Goal: Information Seeking & Learning: Learn about a topic

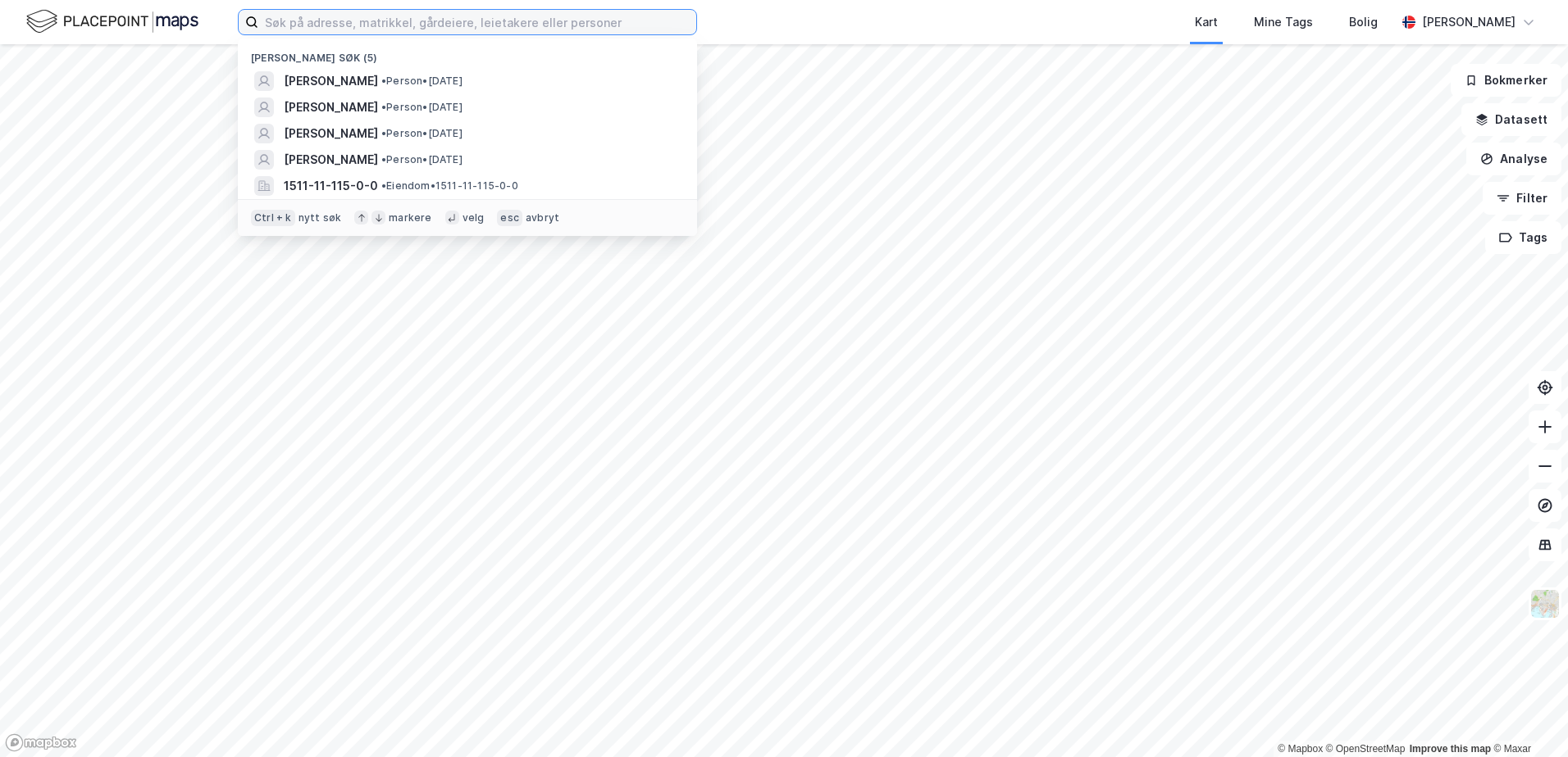
click at [423, 21] on input at bounding box center [478, 21] width 438 height 25
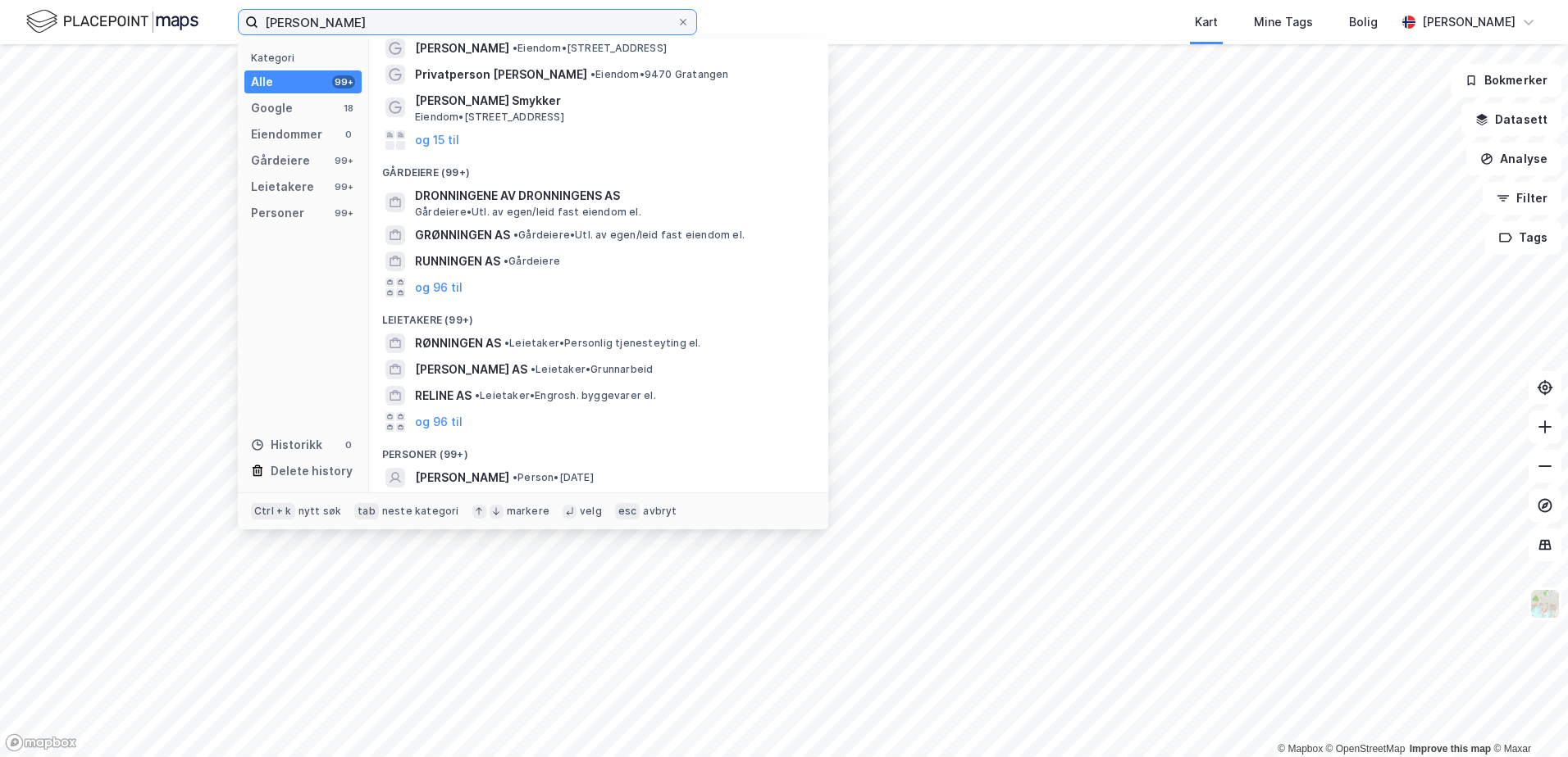
scroll to position [109, 0]
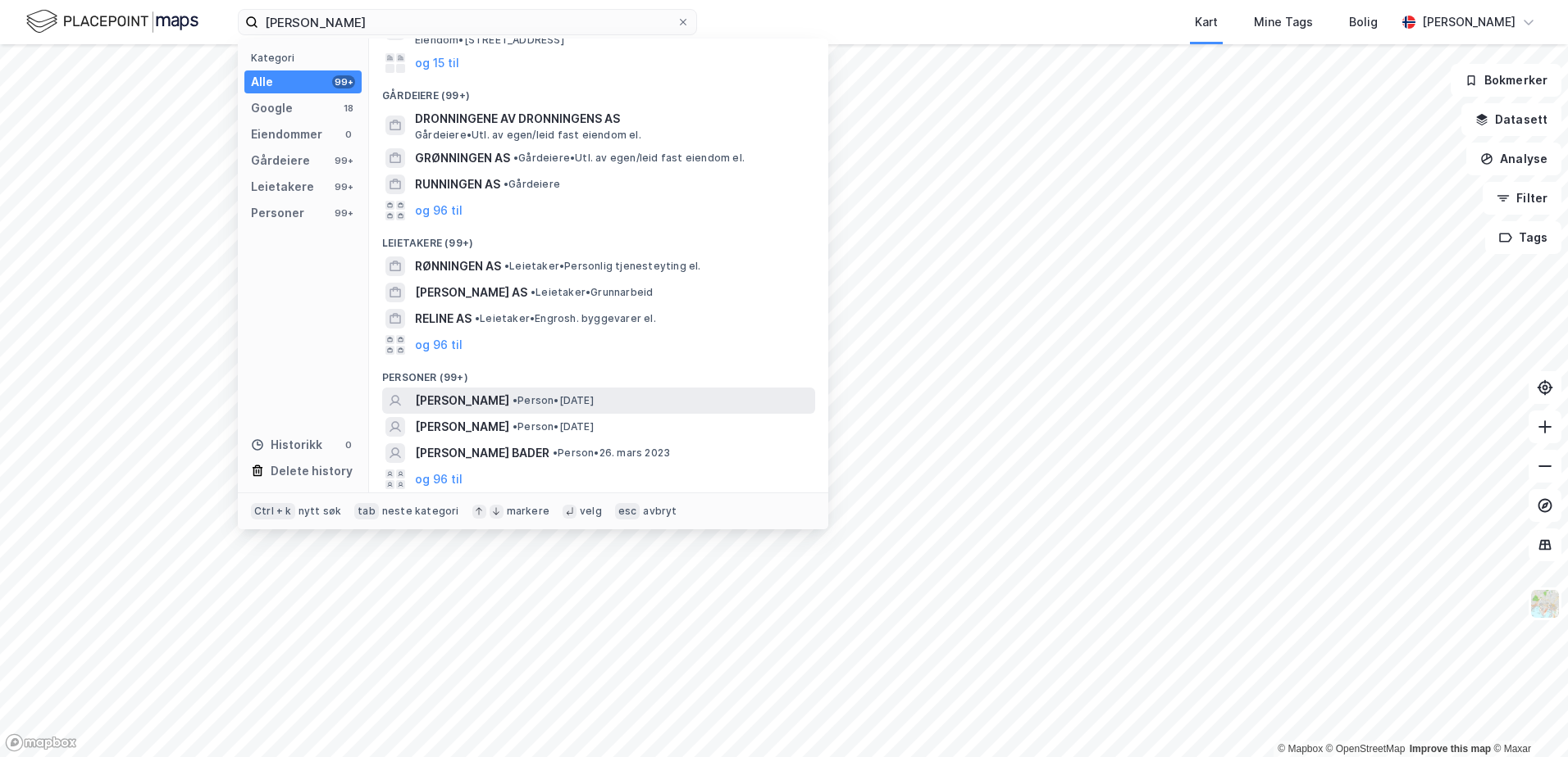
click at [498, 399] on span "[PERSON_NAME]" at bounding box center [462, 400] width 94 height 20
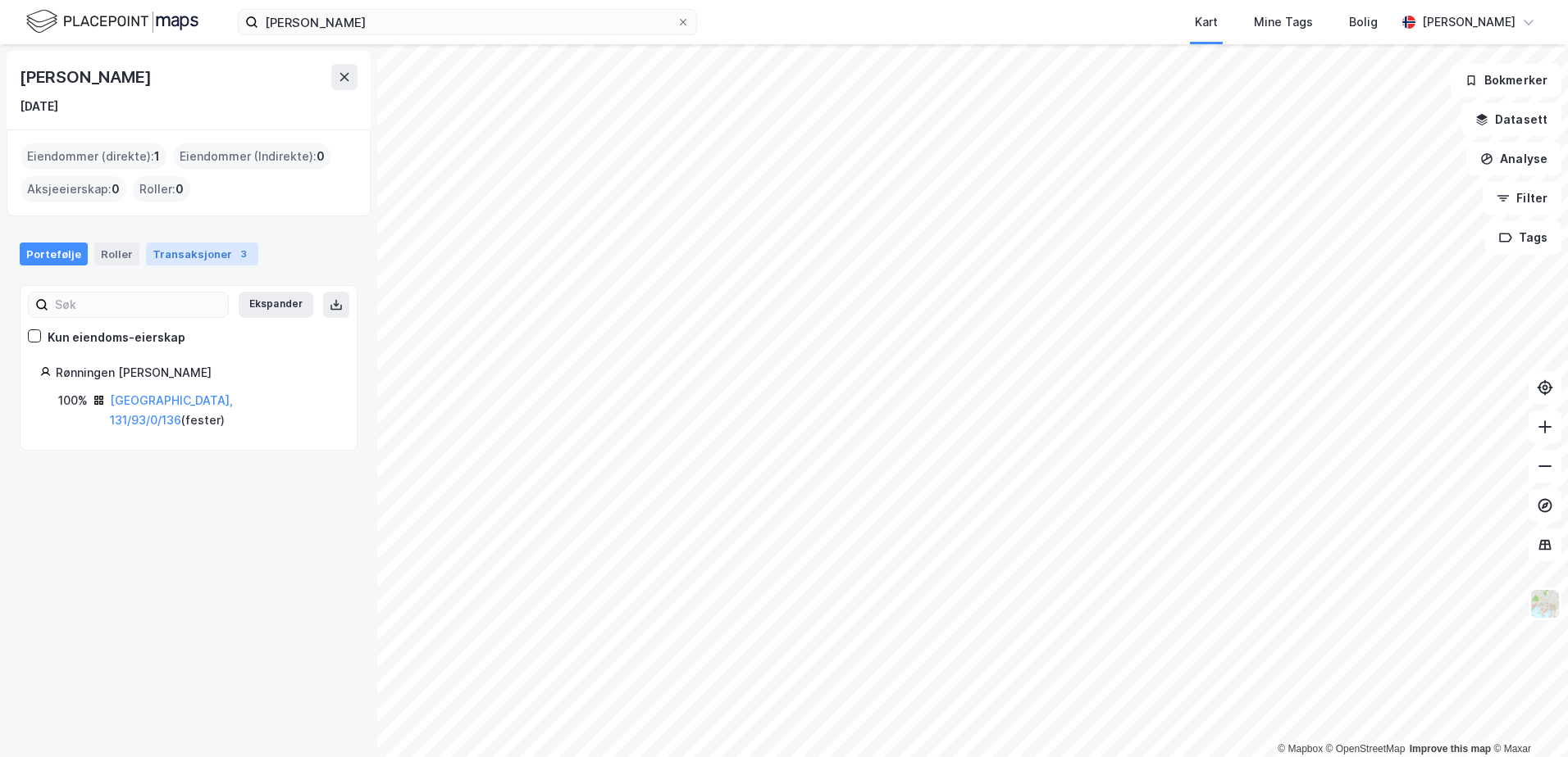
click at [198, 257] on div "Transaksjoner 3" at bounding box center [202, 254] width 112 height 23
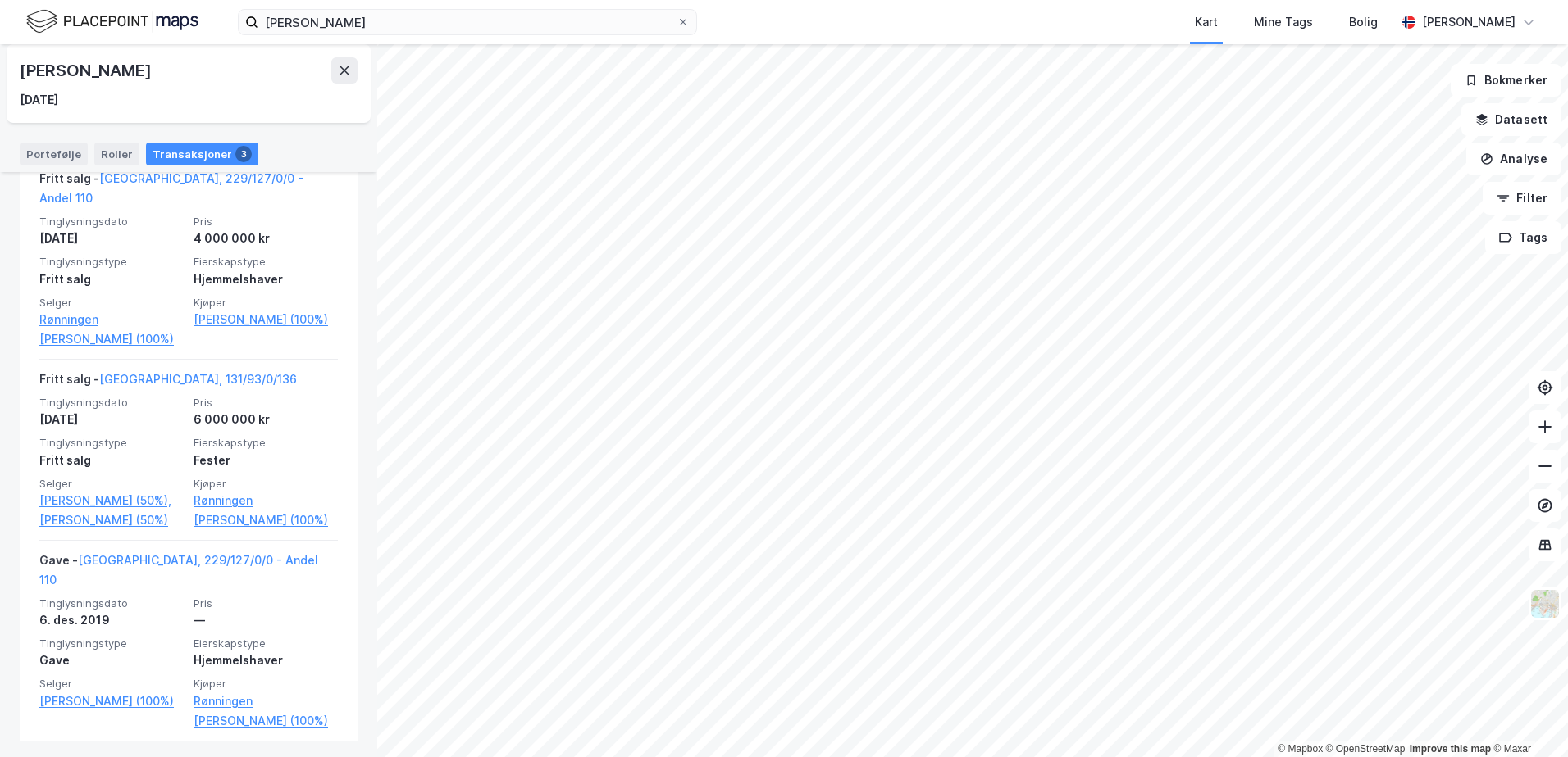
scroll to position [390, 0]
click at [108, 166] on div "Portefølje Roller Transaksjoner 3" at bounding box center [188, 147] width 377 height 49
click at [116, 154] on div "Roller" at bounding box center [116, 154] width 45 height 23
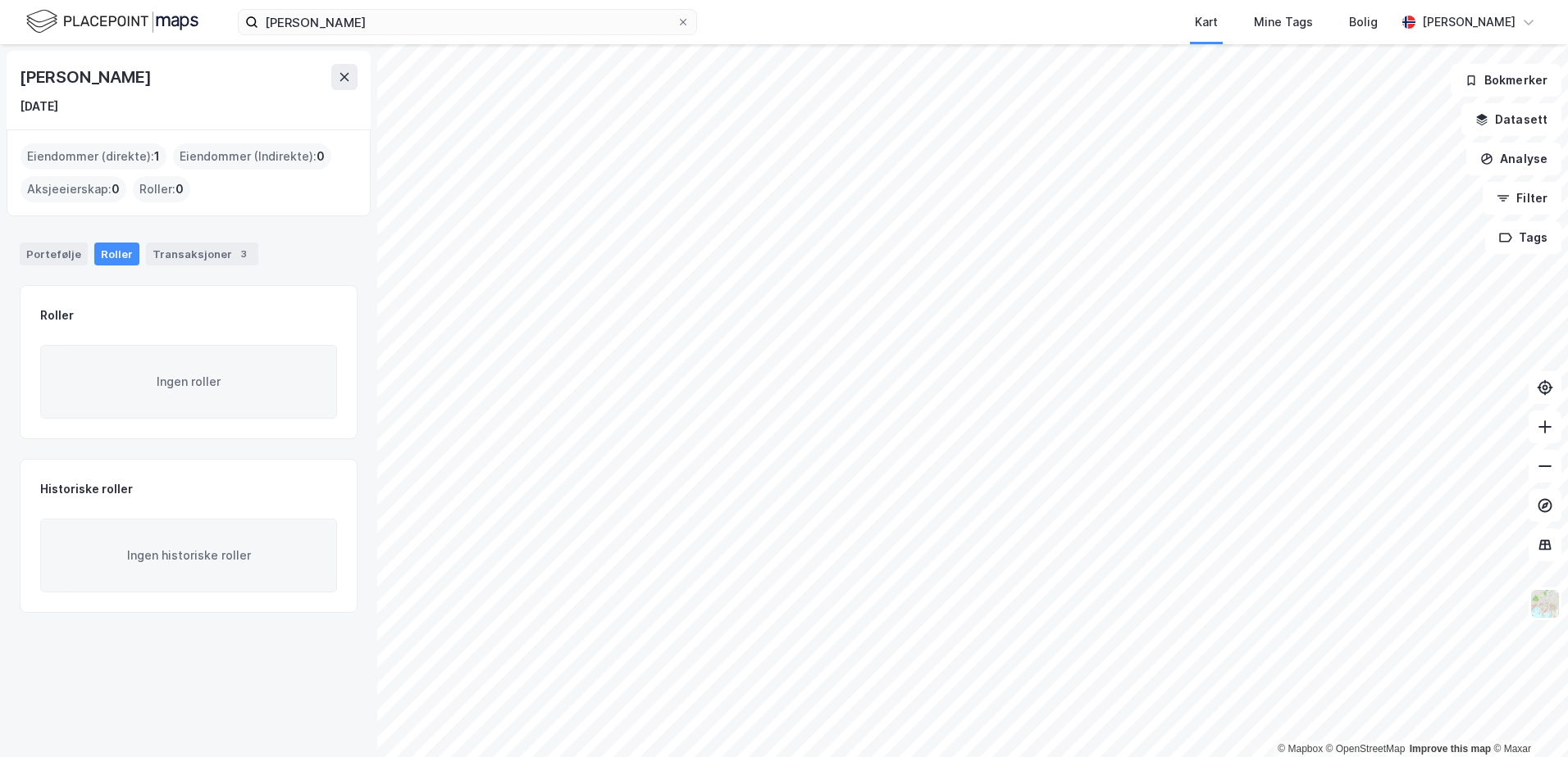
click at [73, 153] on div "Eiendommer (direkte) : 1" at bounding box center [93, 157] width 146 height 27
click at [54, 245] on div "Portefølje" at bounding box center [54, 254] width 68 height 23
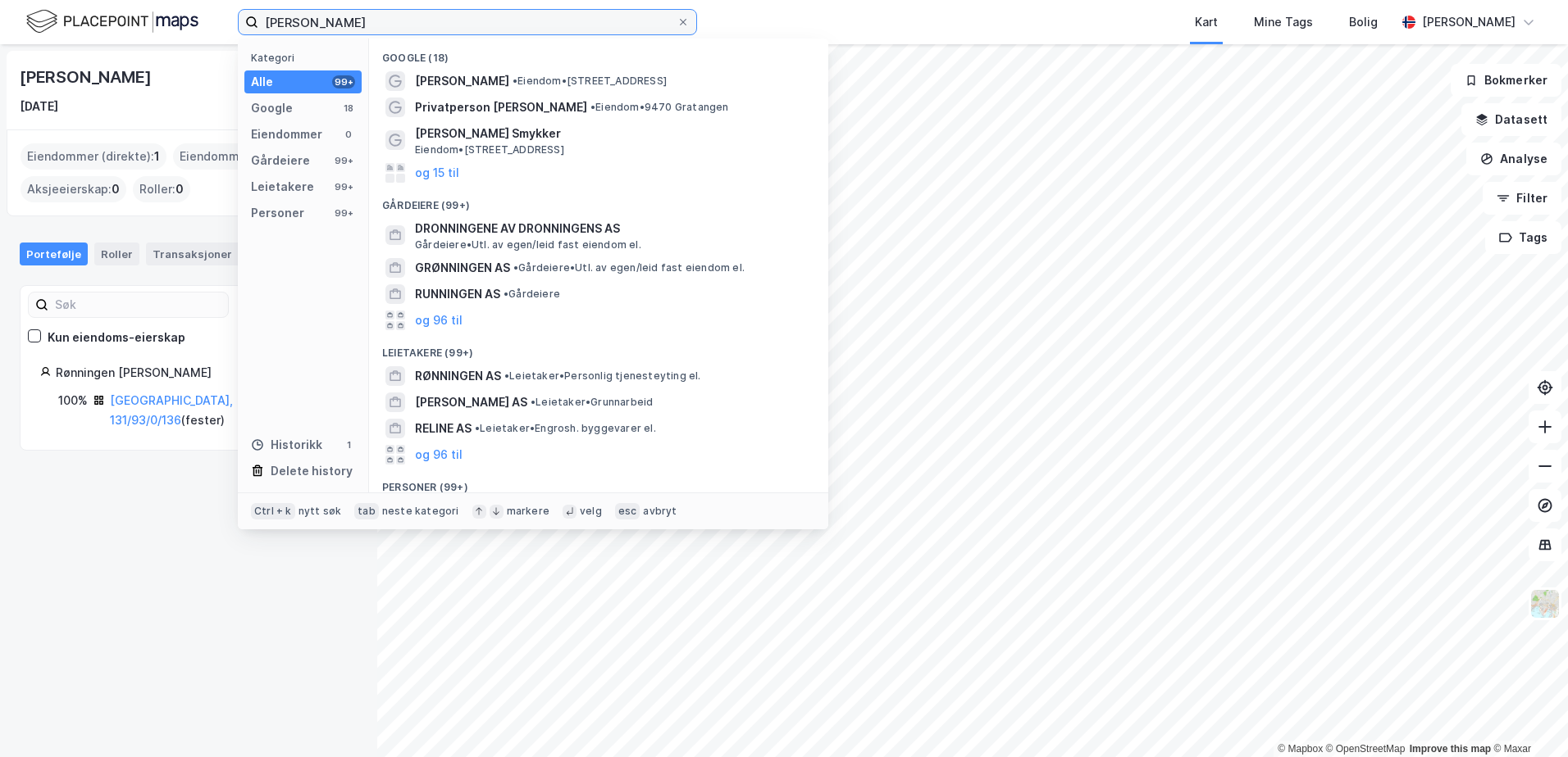
drag, startPoint x: 435, startPoint y: 21, endPoint x: 255, endPoint y: 0, distance: 181.2
click at [255, 0] on div "[PERSON_NAME] Kategori Alle 99+ Google 18 Eiendommer 0 Gårdeiere 99+ Leietakere…" at bounding box center [784, 22] width 1568 height 44
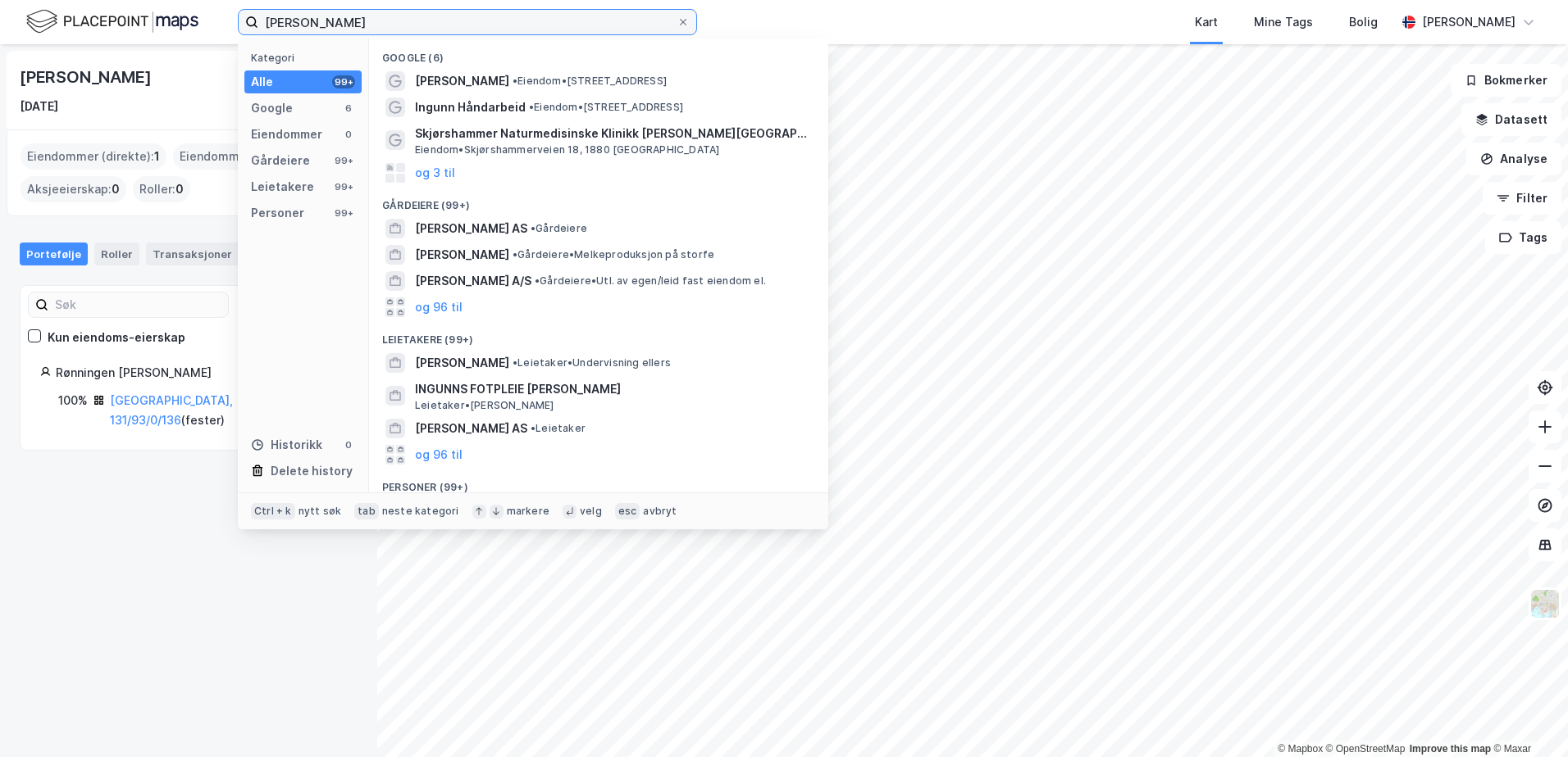
type input "[PERSON_NAME]"
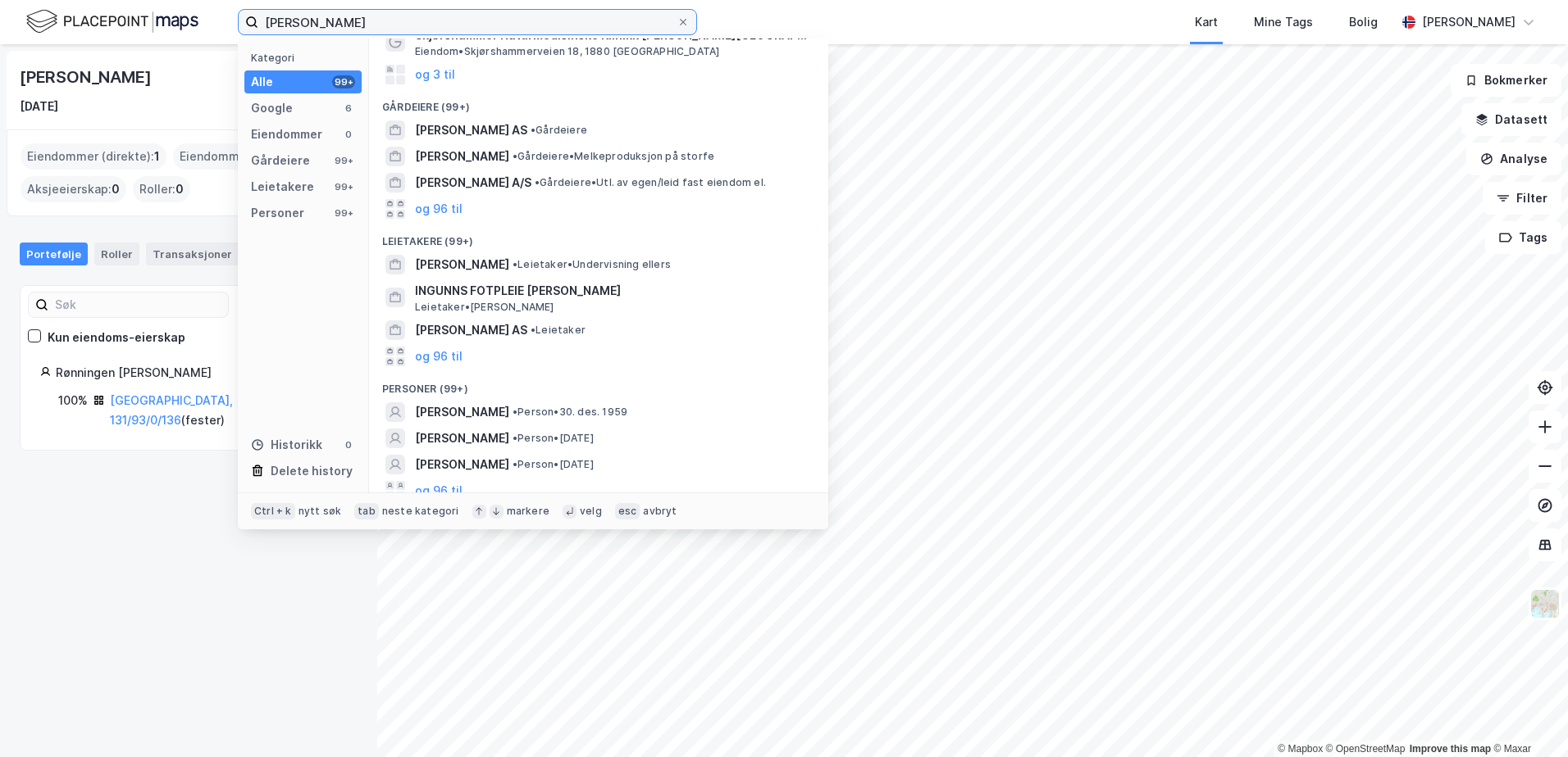
scroll to position [109, 0]
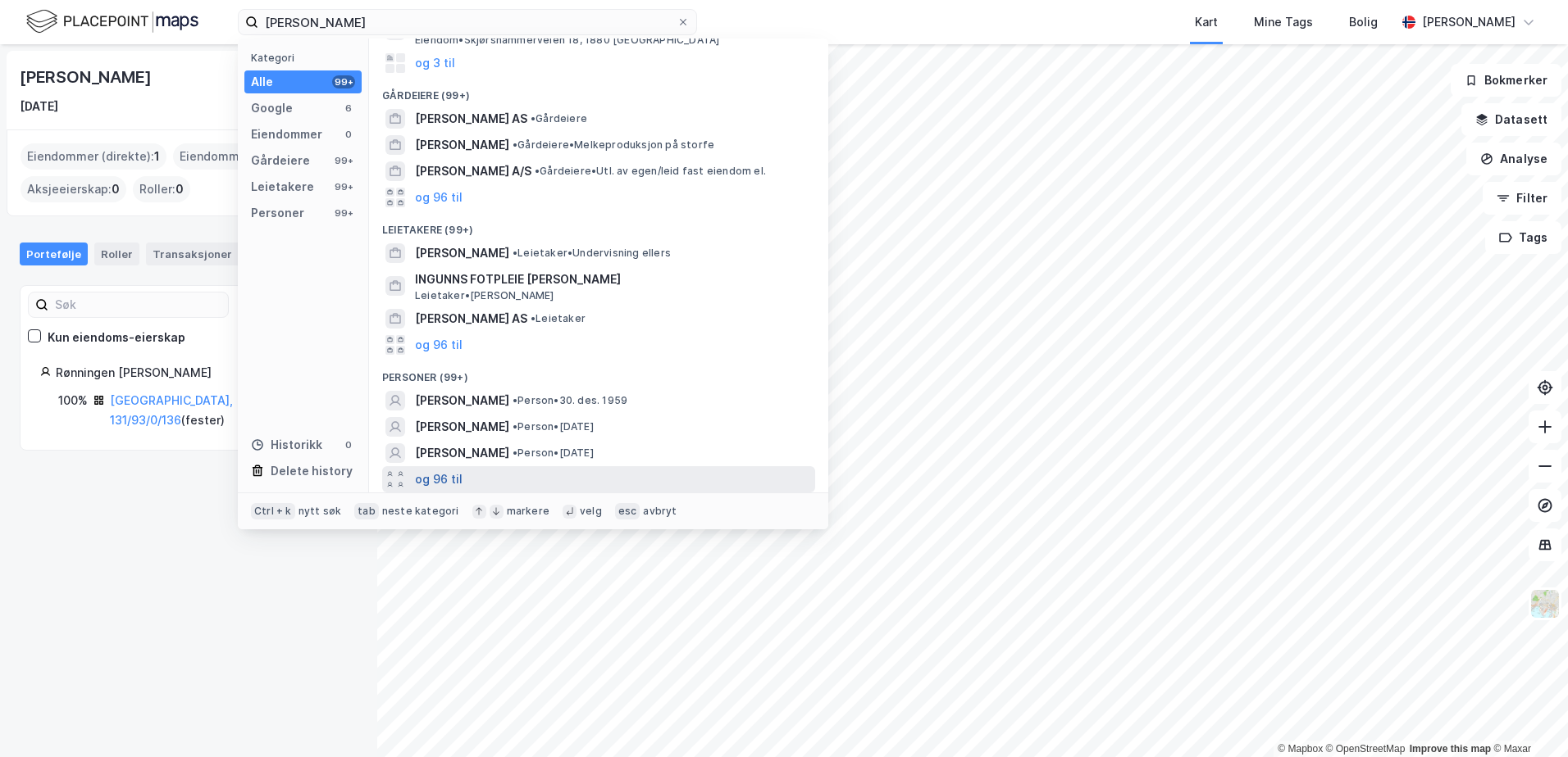
click at [454, 482] on button "og 96 til" at bounding box center [439, 479] width 48 height 20
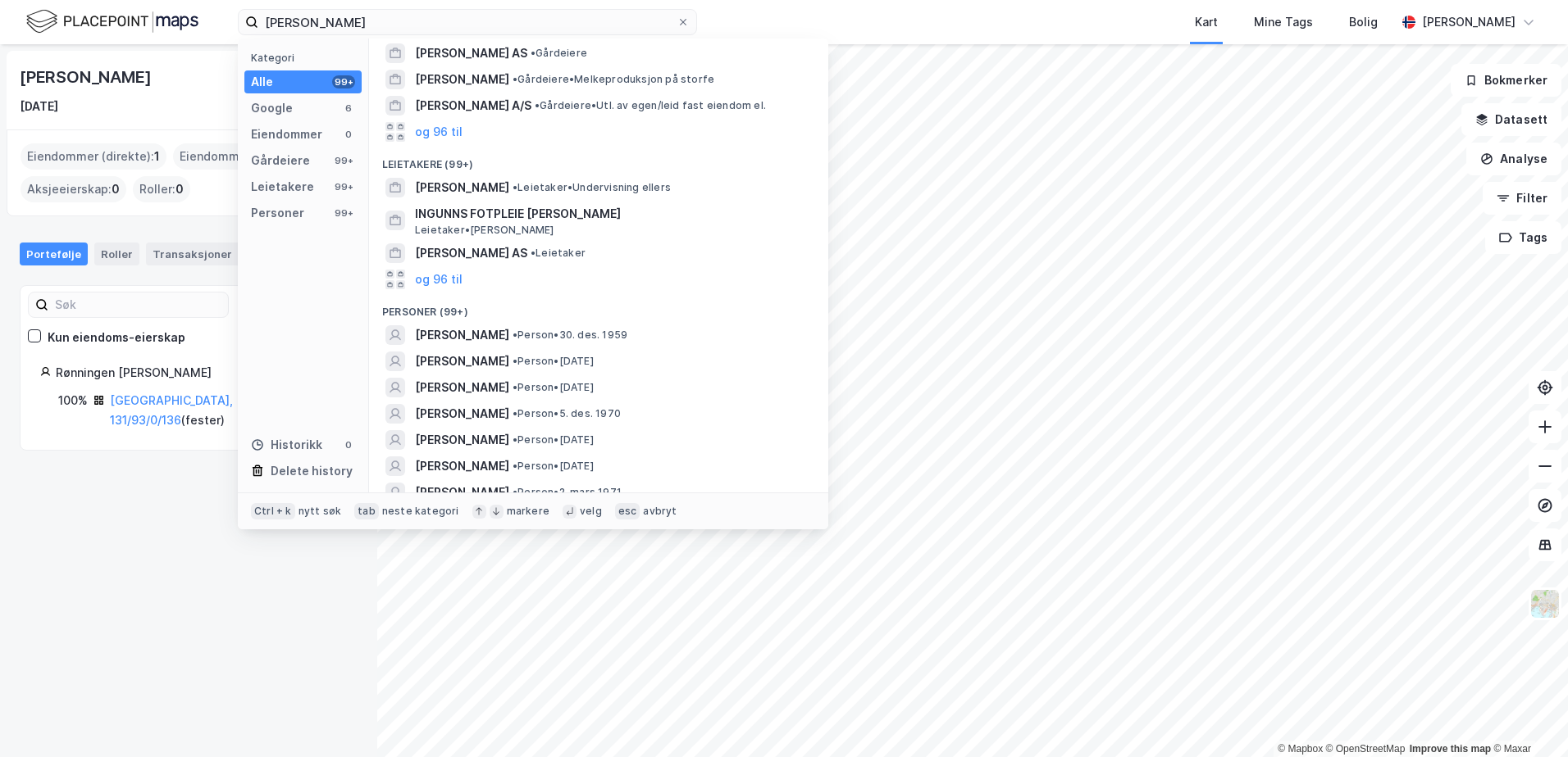
scroll to position [208, 0]
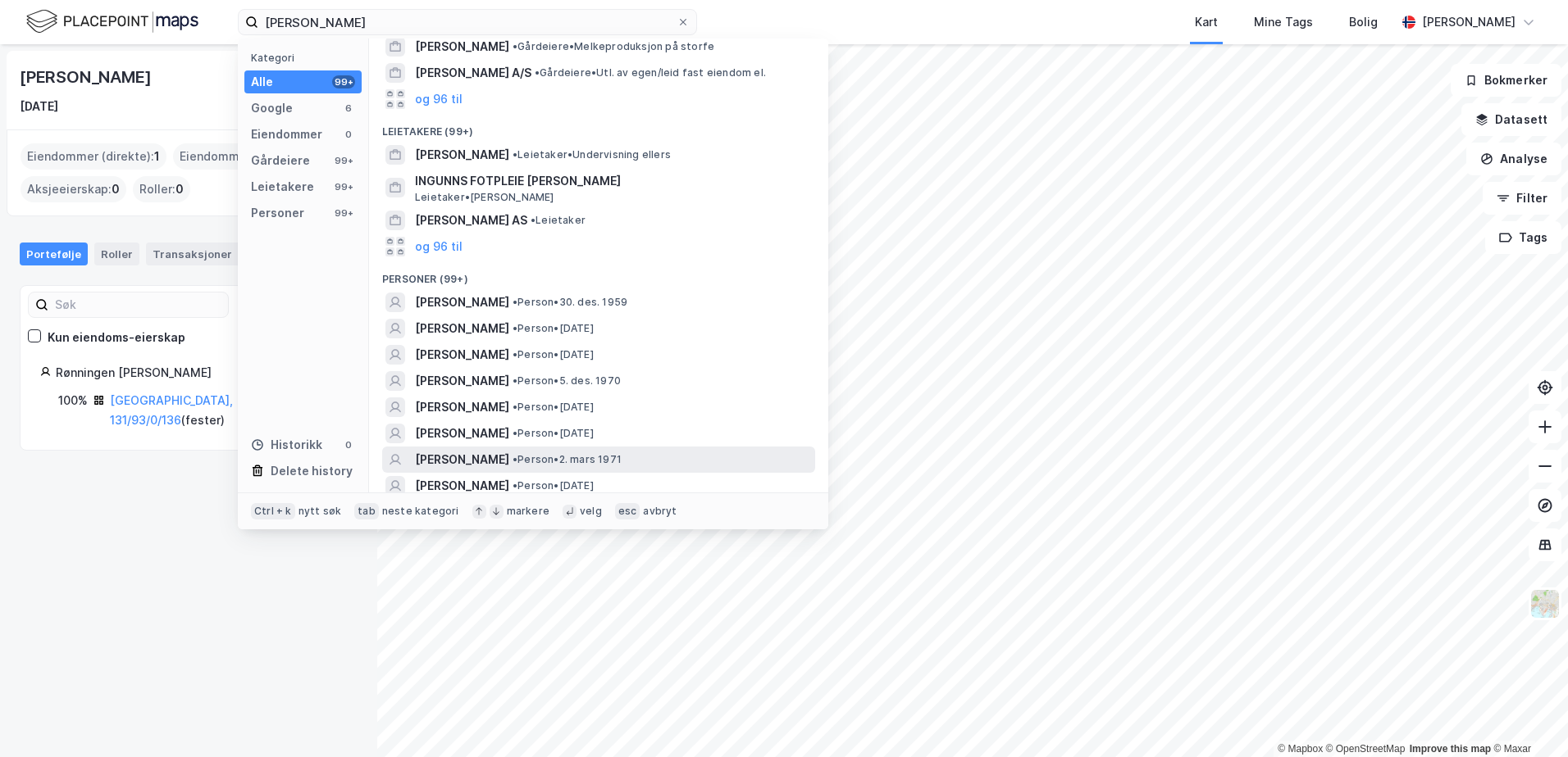
click at [597, 456] on span "• Person • [DATE]" at bounding box center [567, 459] width 109 height 13
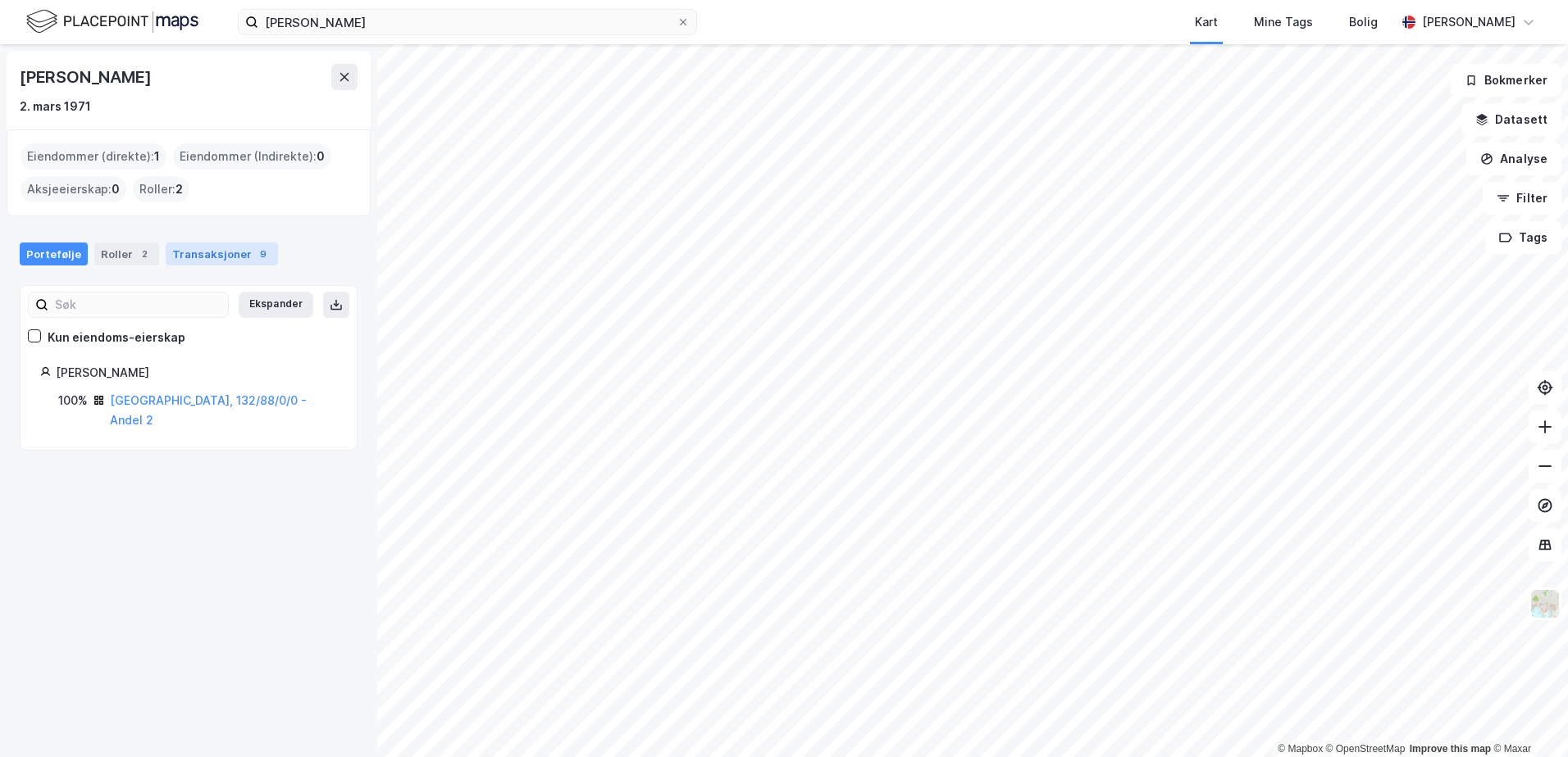
click at [216, 262] on div "Transaksjoner 9" at bounding box center [222, 254] width 112 height 23
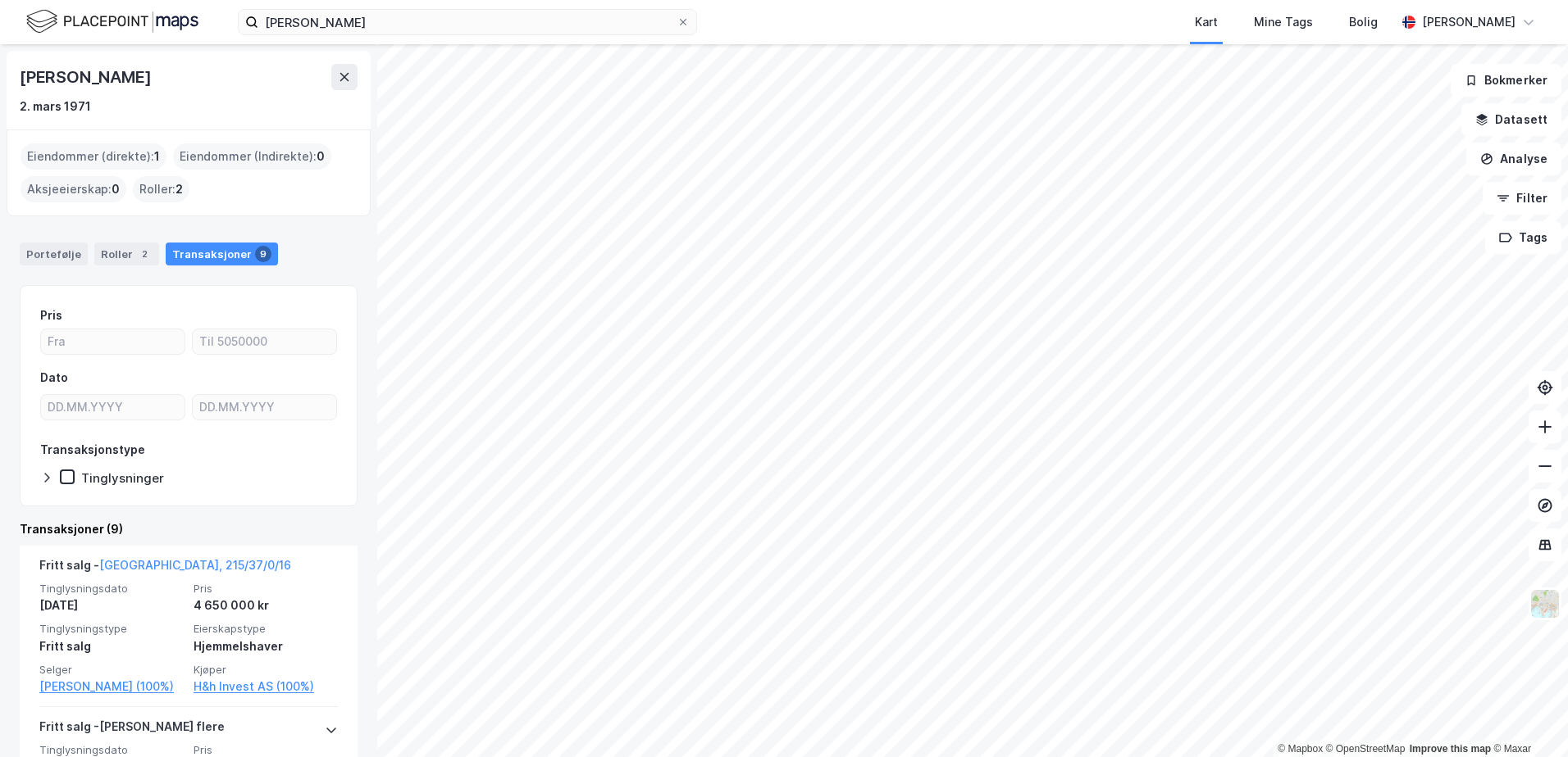
click at [75, 481] on div "Tinglysninger" at bounding box center [112, 477] width 104 height 16
click at [234, 257] on div "Transaksjoner 9" at bounding box center [222, 254] width 112 height 23
click at [124, 251] on div "Roller 2" at bounding box center [127, 254] width 65 height 23
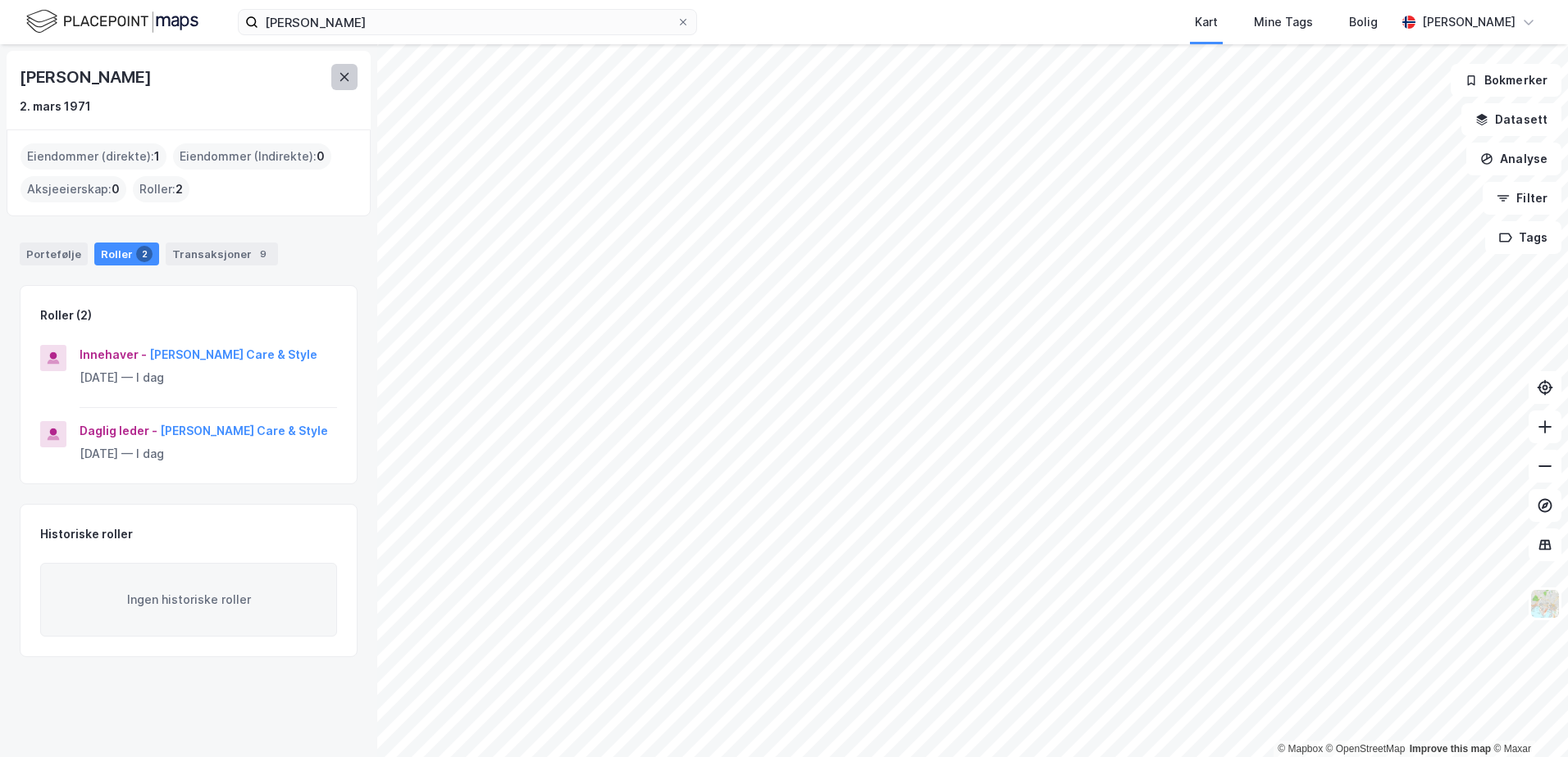
click at [350, 78] on icon at bounding box center [344, 76] width 13 height 13
